Goal: Find specific page/section: Find specific page/section

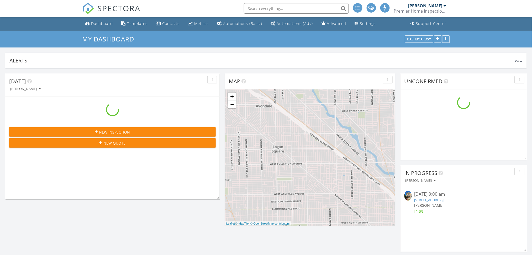
scroll to position [645, 543]
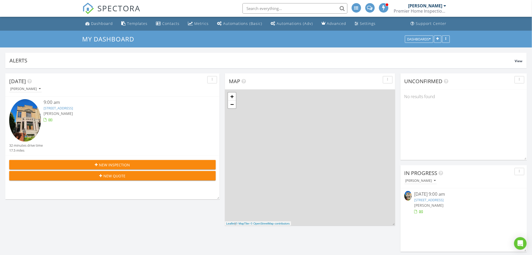
click at [266, 6] on input "text" at bounding box center [294, 8] width 105 height 10
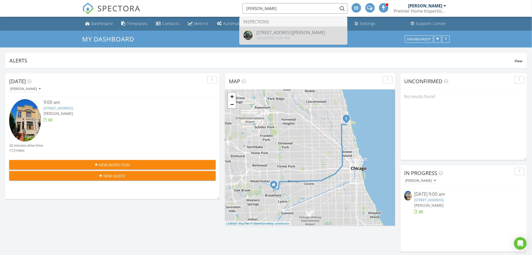
type input "dan frey"
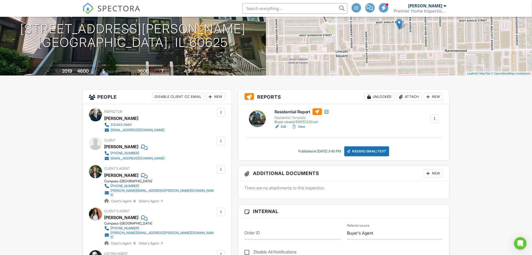
scroll to position [70, 0]
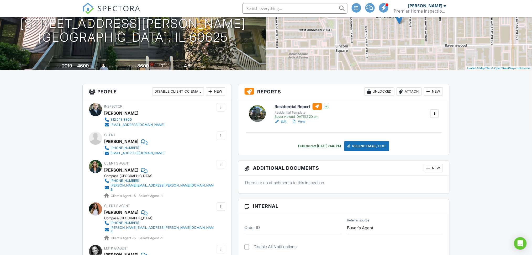
click at [303, 120] on link "View" at bounding box center [298, 121] width 14 height 5
